Goal: Check status: Check status

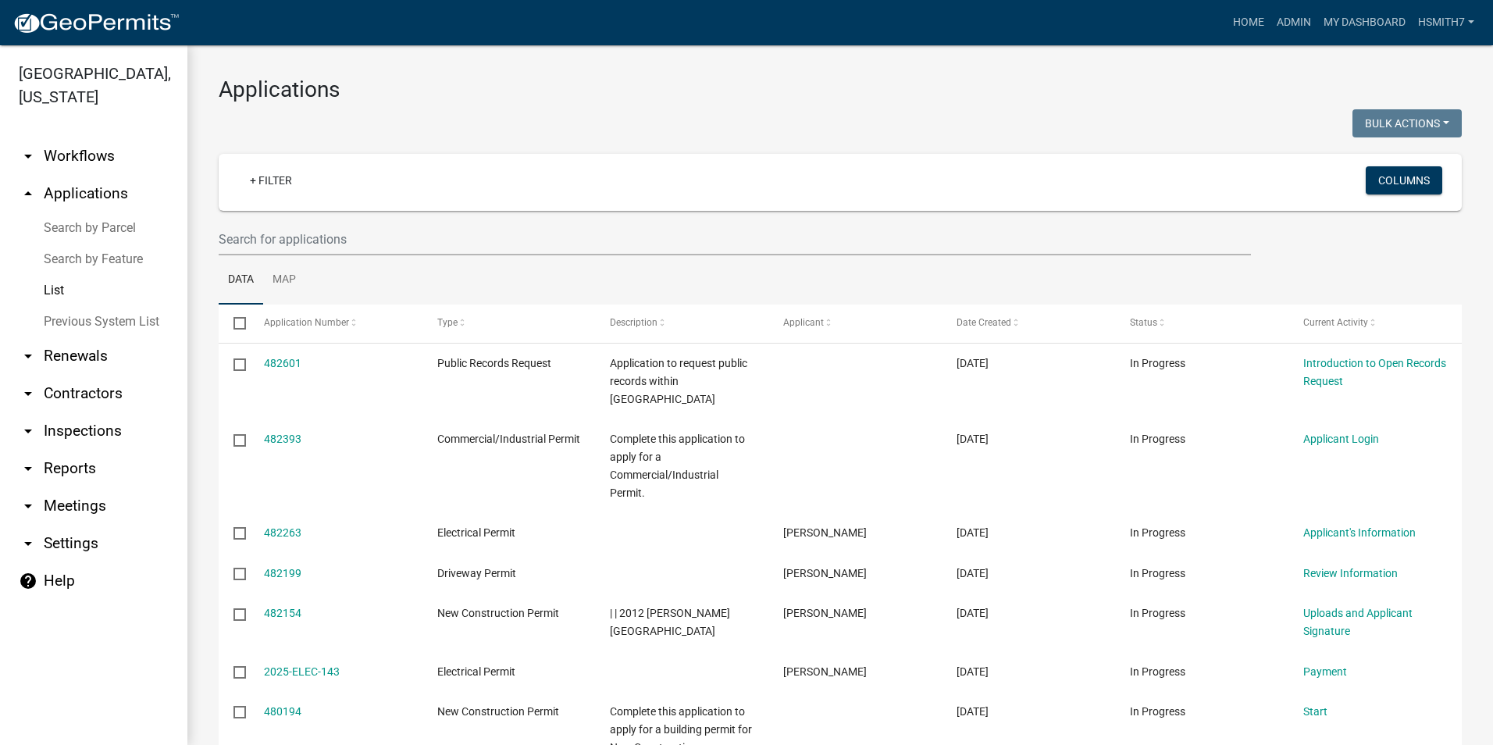
select select "3: 100"
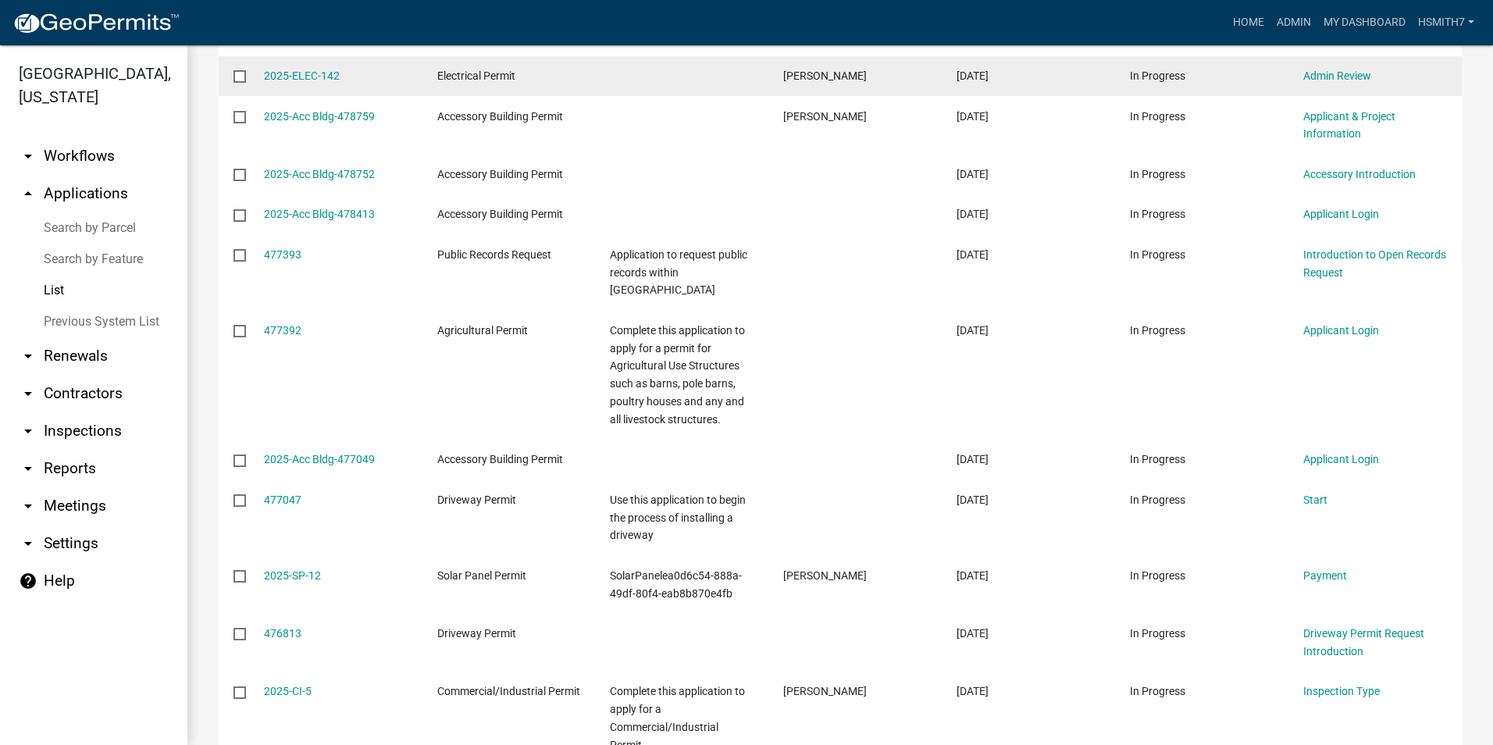
scroll to position [547, 0]
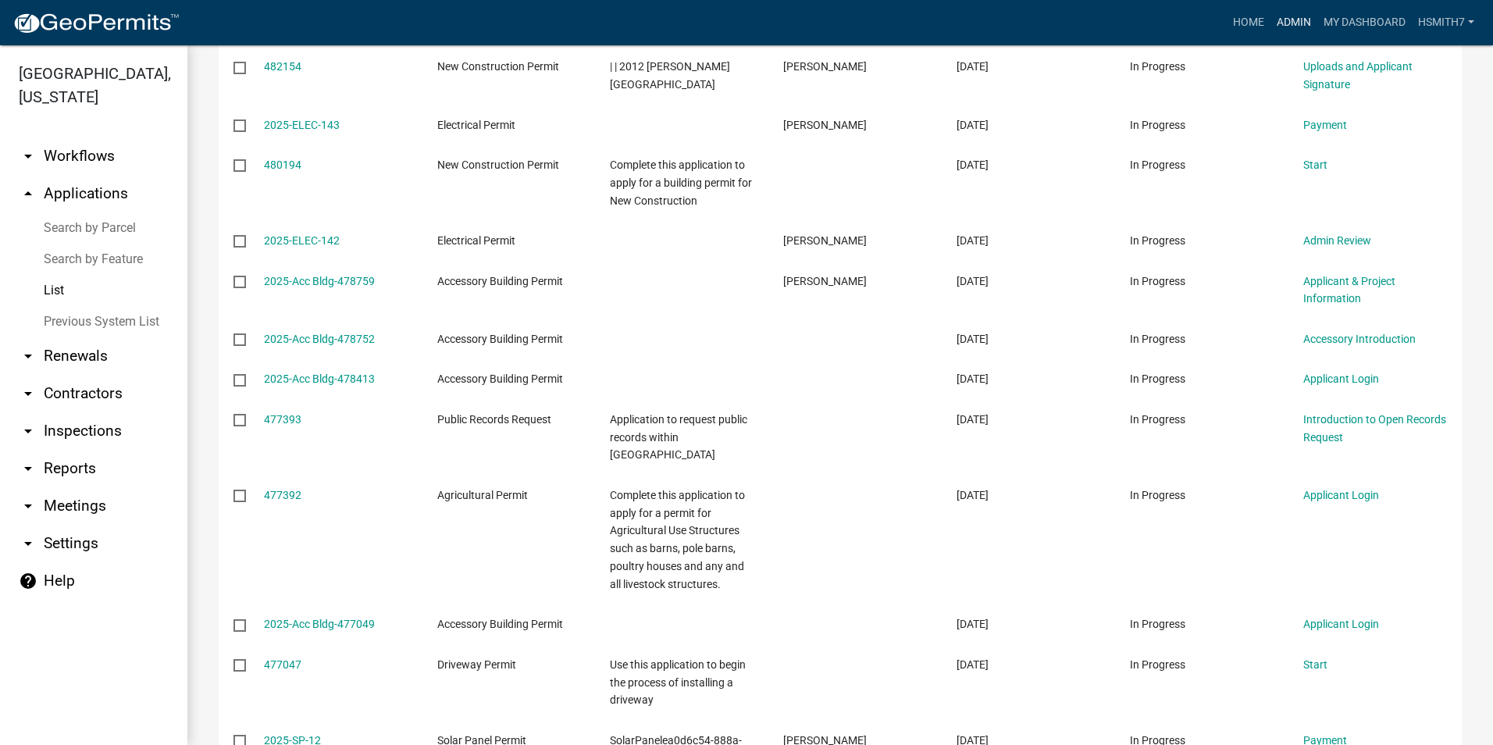
click at [1298, 37] on nav "Toggle drawer menu more_horiz Home Admin My Dashboard hsmith7 Admin Account Log…" at bounding box center [746, 22] width 1493 height 45
click at [1295, 30] on link "Admin" at bounding box center [1293, 23] width 47 height 30
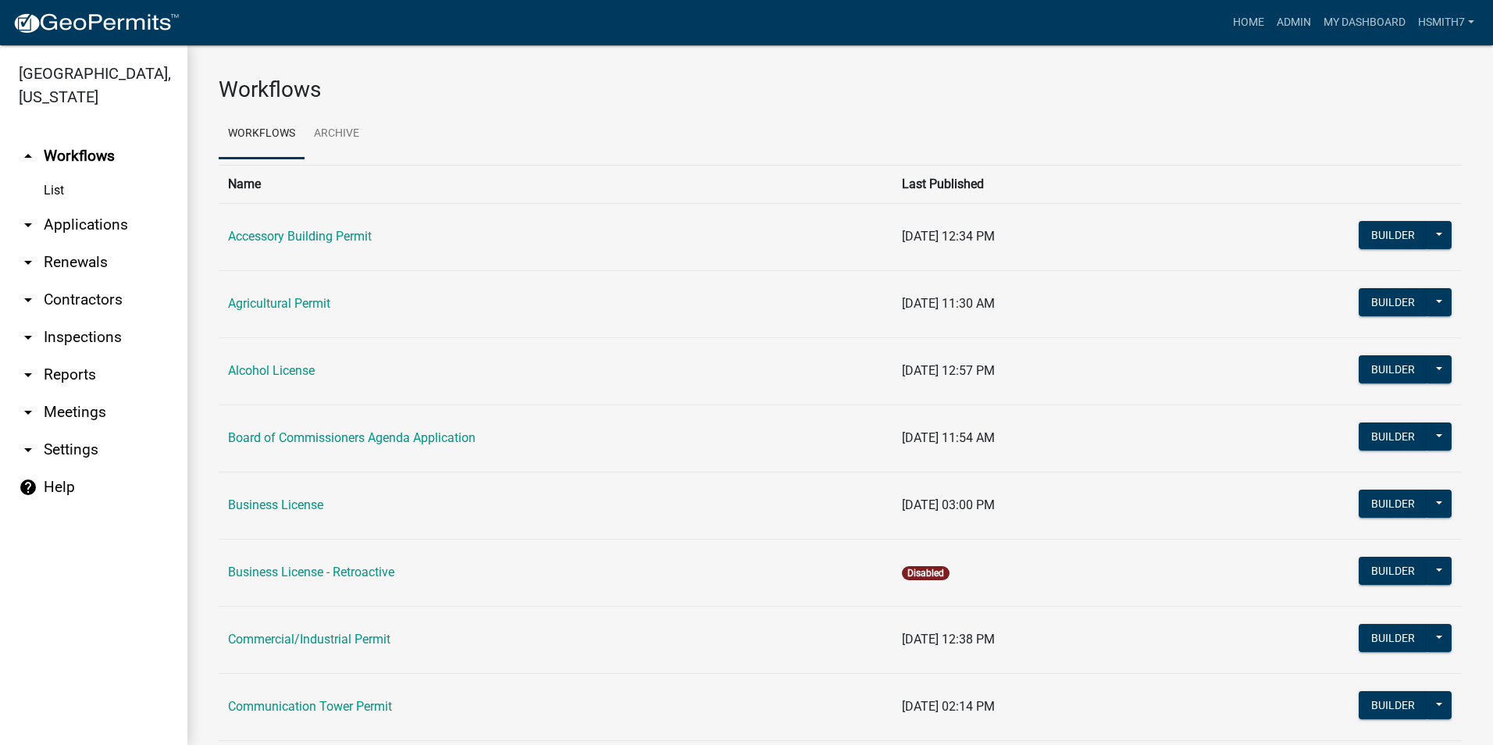
click at [69, 218] on link "arrow_drop_down Applications" at bounding box center [93, 224] width 187 height 37
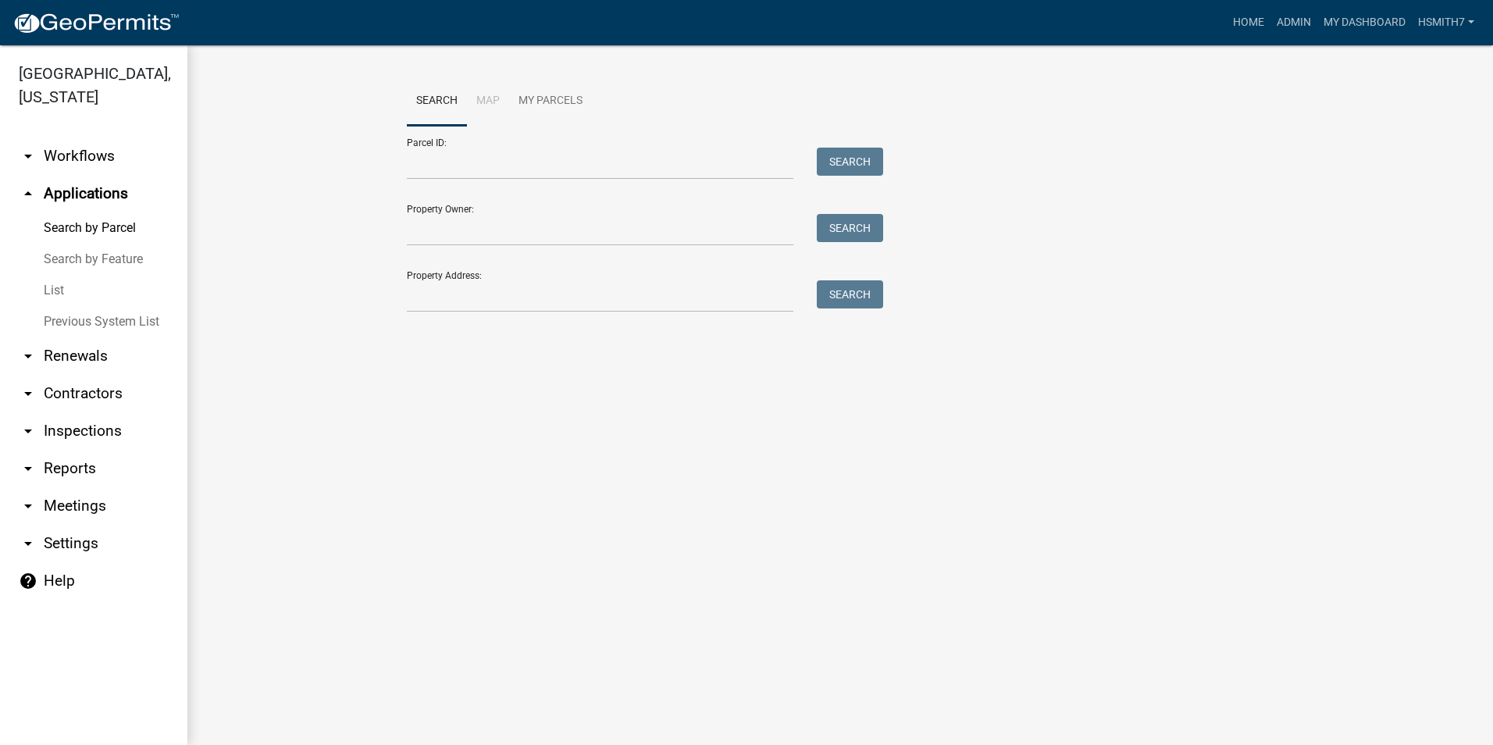
click at [52, 287] on link "List" at bounding box center [93, 290] width 187 height 31
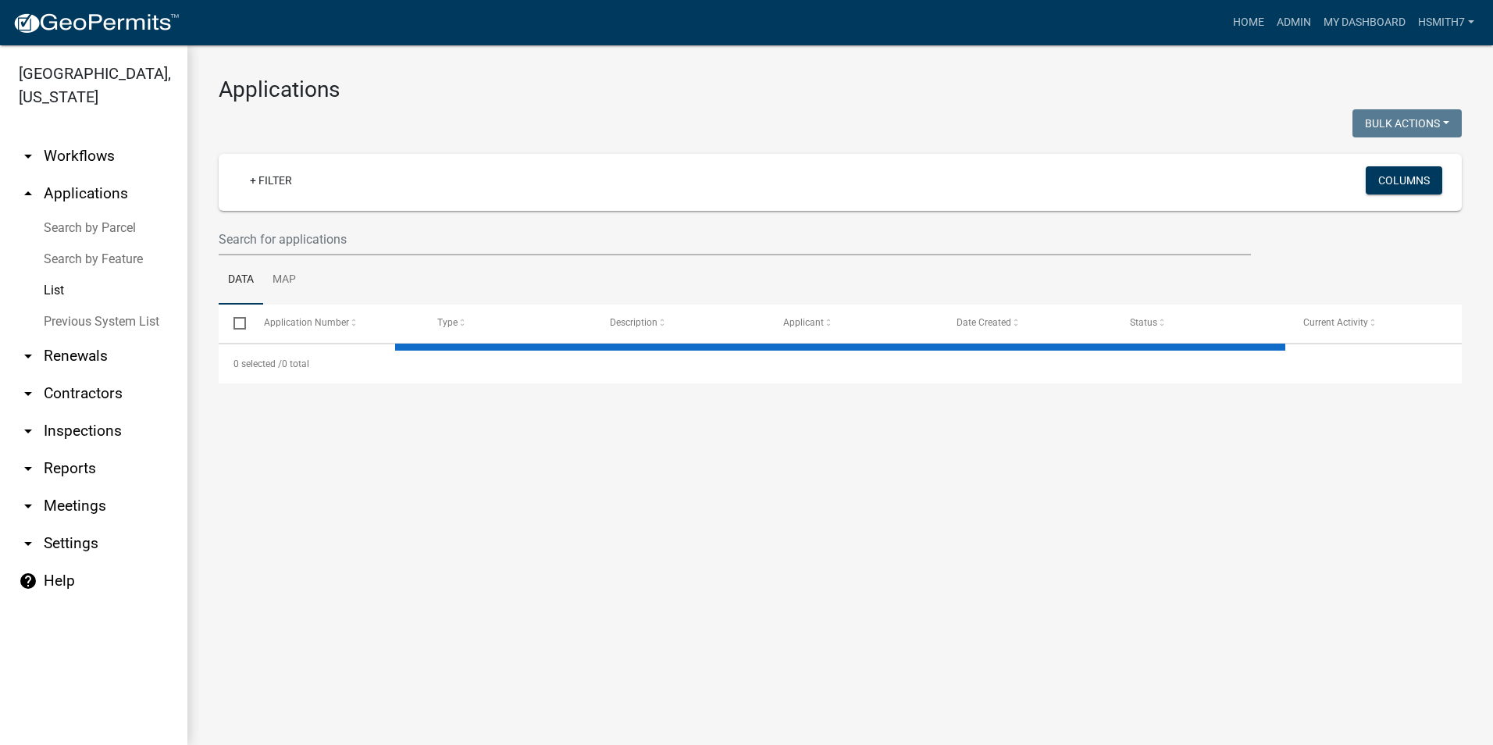
select select "3: 100"
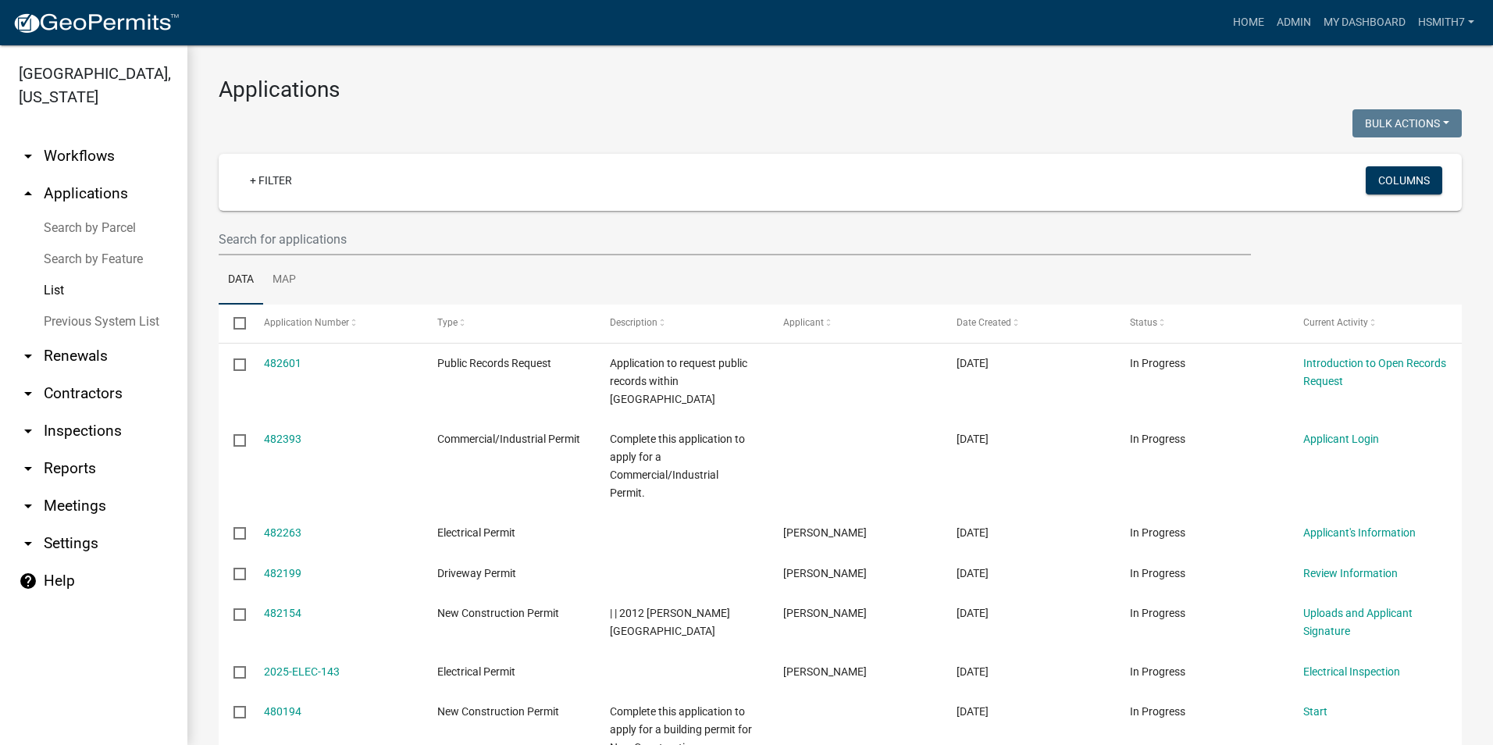
click at [64, 282] on link "List" at bounding box center [93, 290] width 187 height 31
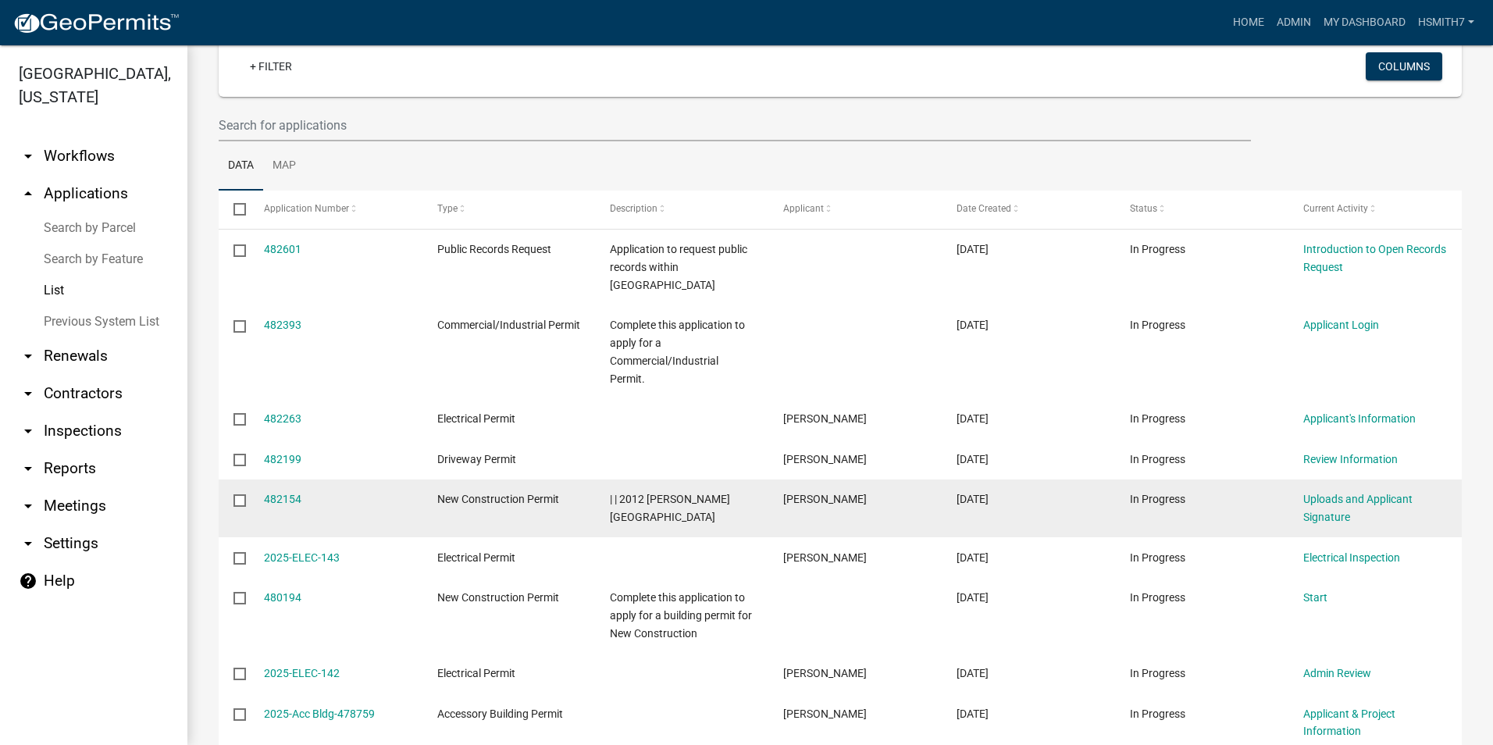
scroll to position [390, 0]
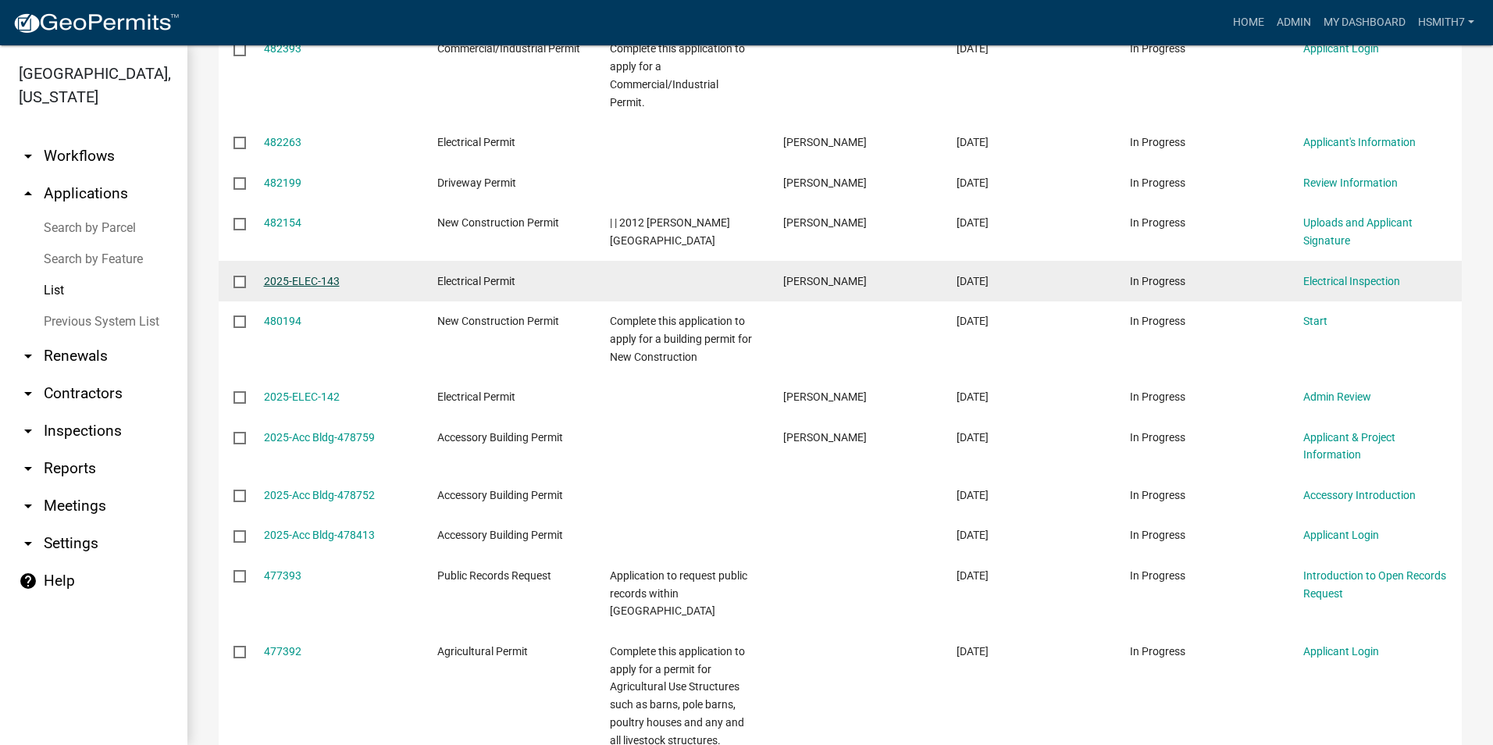
click at [295, 275] on link "2025-ELEC-143" at bounding box center [302, 281] width 76 height 12
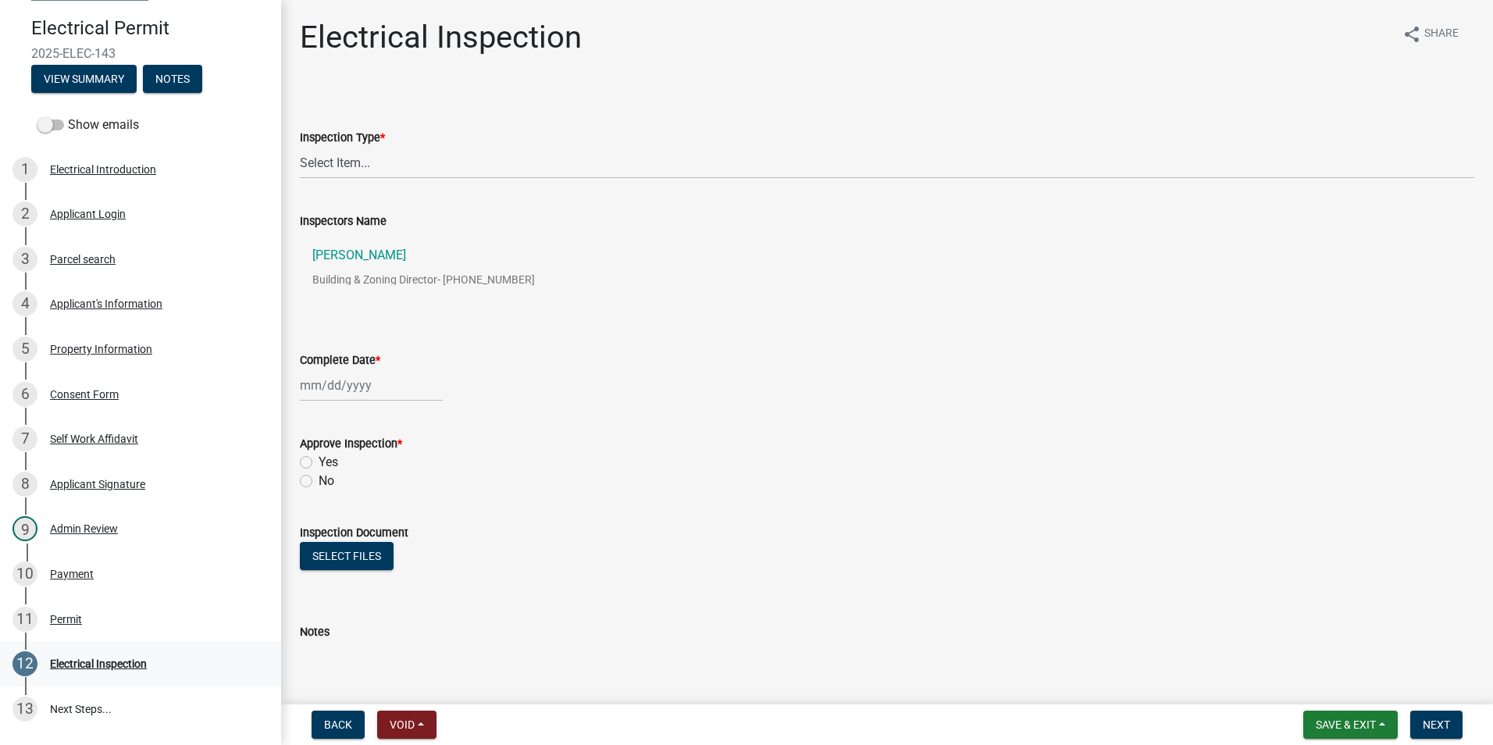
scroll to position [265, 0]
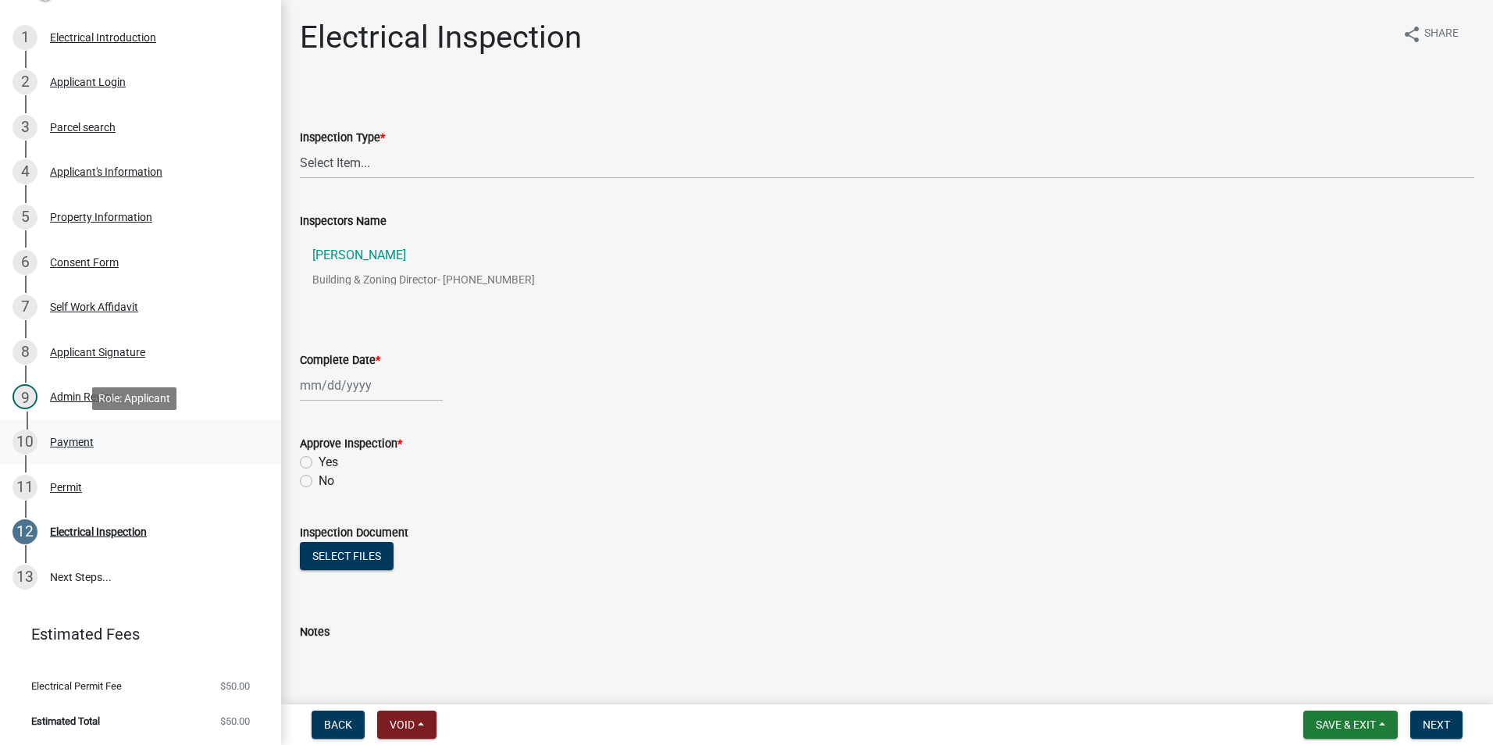
click at [142, 437] on div "10 Payment" at bounding box center [134, 441] width 244 height 25
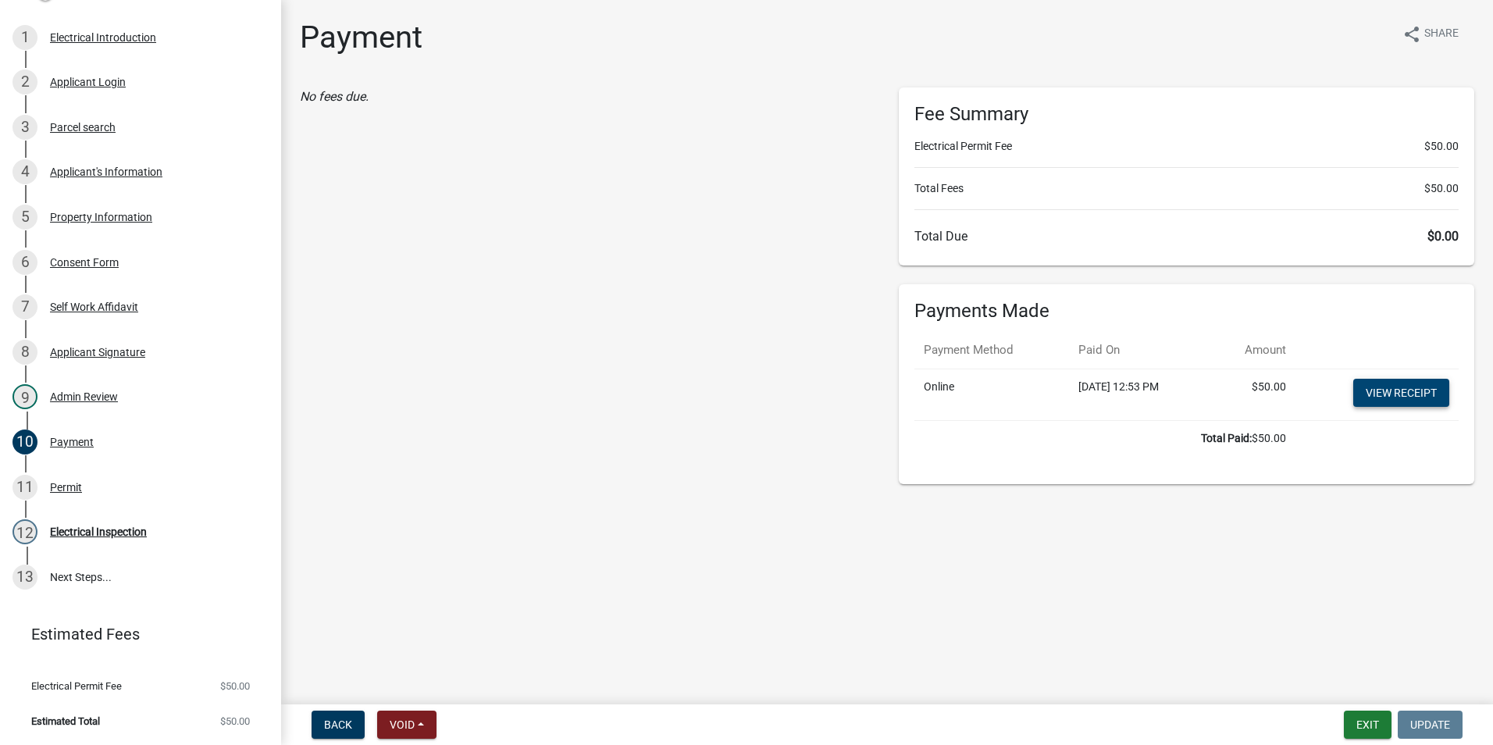
click at [1383, 393] on link "View receipt" at bounding box center [1401, 393] width 96 height 28
click at [69, 483] on div "Permit" at bounding box center [66, 487] width 32 height 11
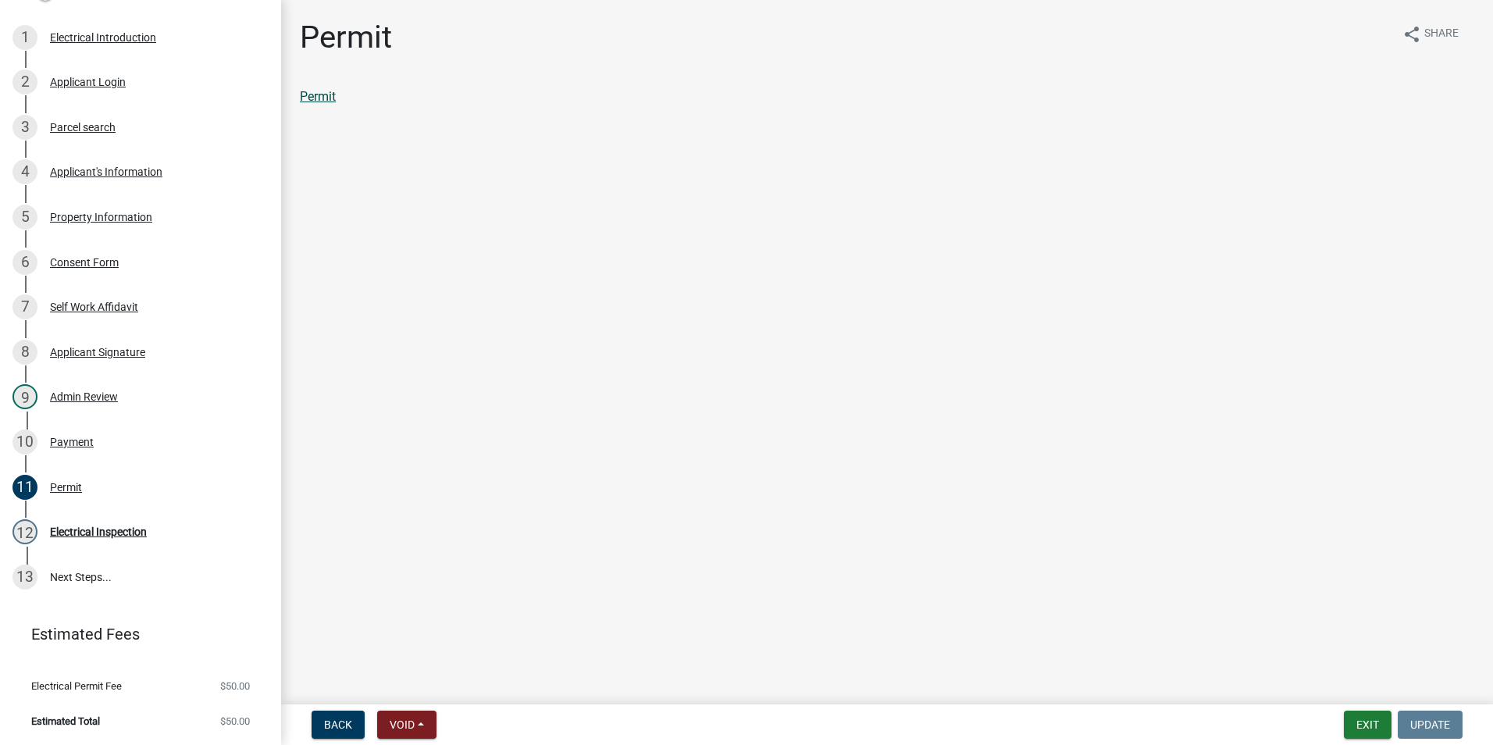
click at [322, 102] on link "Permit" at bounding box center [318, 96] width 36 height 15
